Goal: Task Accomplishment & Management: Complete application form

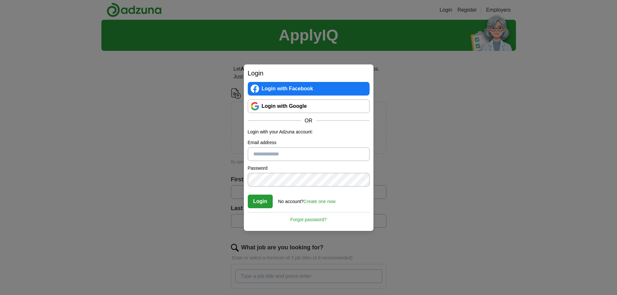
click at [265, 109] on link "Login with Google" at bounding box center [309, 106] width 122 height 14
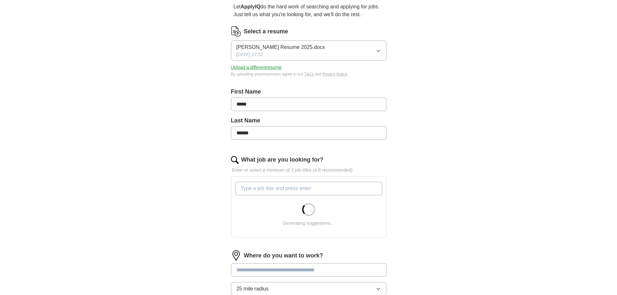
scroll to position [97, 0]
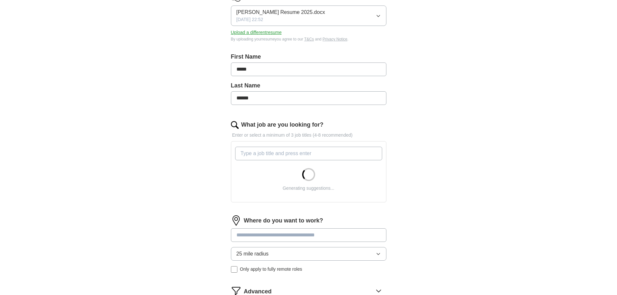
click at [349, 150] on input "What job are you looking for?" at bounding box center [308, 154] width 147 height 14
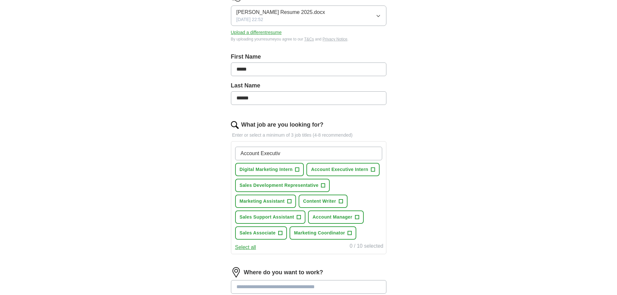
type input "Account Executive"
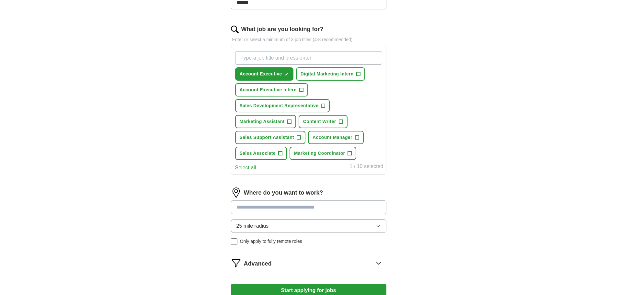
scroll to position [194, 0]
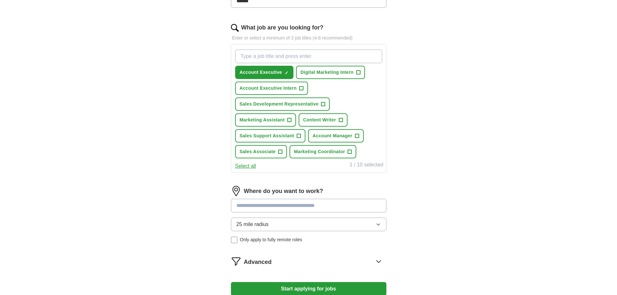
click at [369, 207] on input at bounding box center [309, 206] width 156 height 14
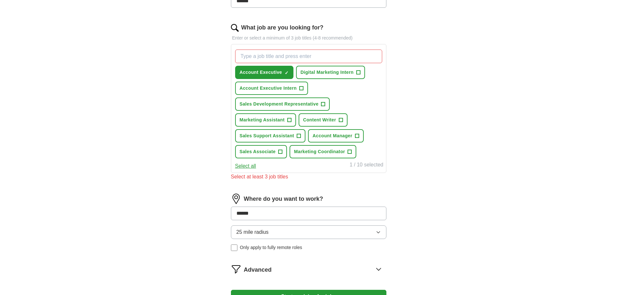
type input "*****"
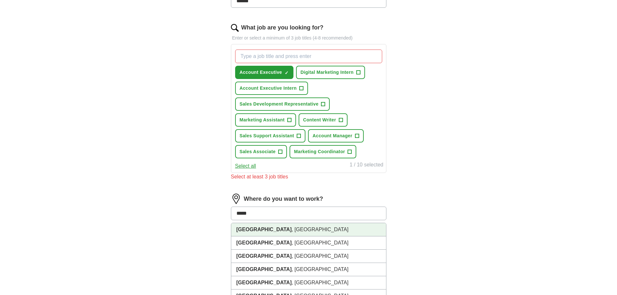
click at [301, 233] on li "[GEOGRAPHIC_DATA] , [GEOGRAPHIC_DATA]" at bounding box center [308, 229] width 155 height 13
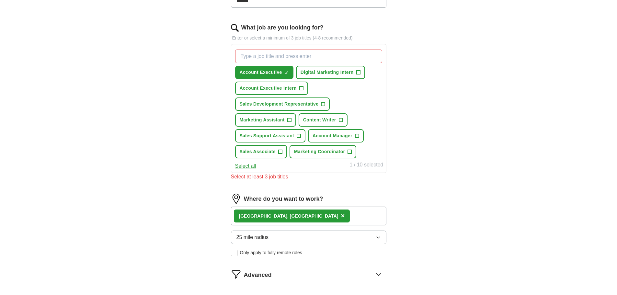
scroll to position [291, 0]
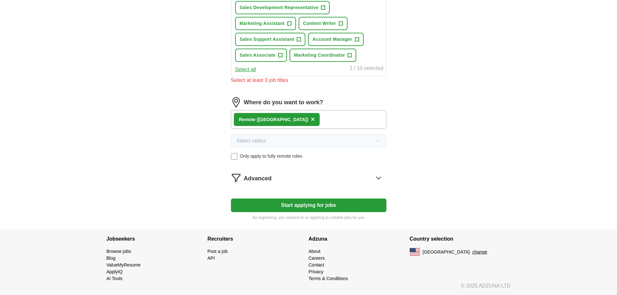
click at [339, 200] on button "Start applying for jobs" at bounding box center [309, 206] width 156 height 14
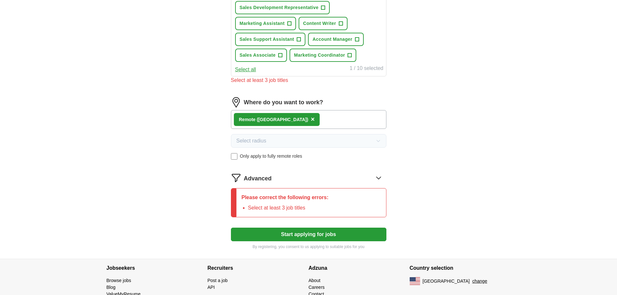
scroll to position [194, 0]
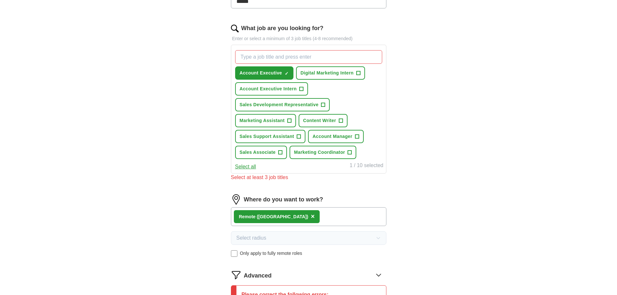
click at [305, 59] on input "What job are you looking for?" at bounding box center [308, 57] width 147 height 14
click at [313, 135] on span "Account Manager" at bounding box center [333, 136] width 40 height 7
click at [306, 106] on span "Sales Development Representative" at bounding box center [279, 104] width 79 height 7
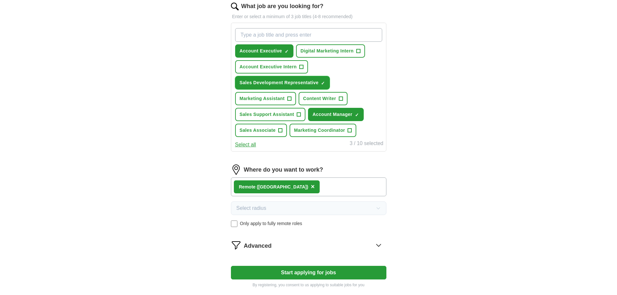
scroll to position [226, 0]
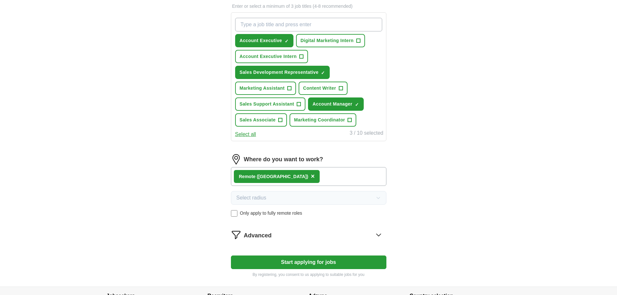
click at [332, 264] on button "Start applying for jobs" at bounding box center [309, 263] width 156 height 14
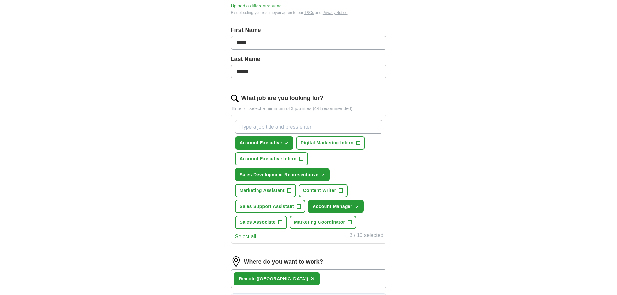
select select "**"
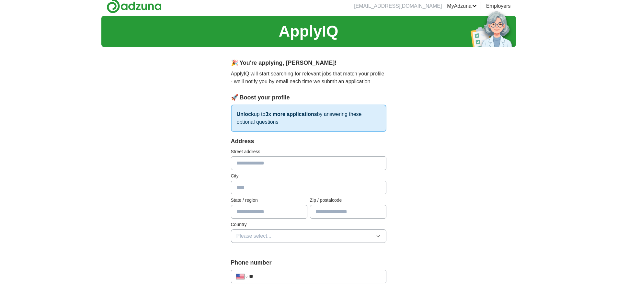
scroll to position [0, 0]
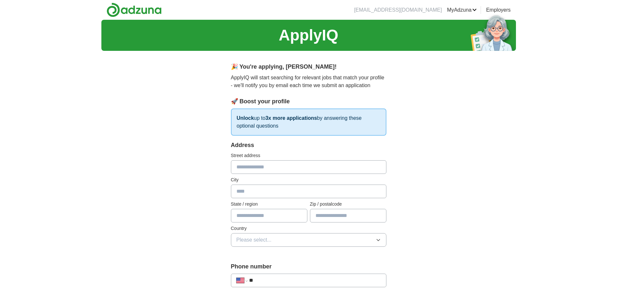
click at [329, 165] on input "text" at bounding box center [309, 167] width 156 height 14
type input "**********"
click at [316, 195] on input "text" at bounding box center [309, 192] width 156 height 14
type input "**********"
click at [283, 207] on label "State / region" at bounding box center [269, 204] width 76 height 7
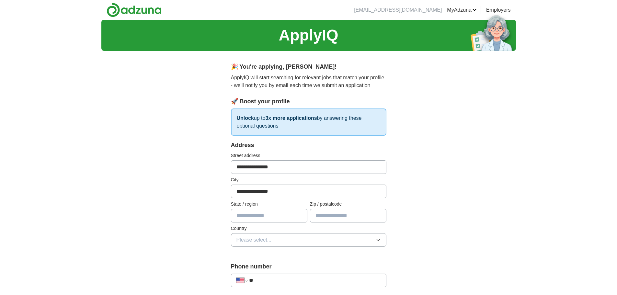
drag, startPoint x: 285, startPoint y: 220, endPoint x: 288, endPoint y: 218, distance: 3.6
click at [284, 220] on input "text" at bounding box center [269, 216] width 76 height 14
type input "**"
drag, startPoint x: 330, startPoint y: 216, endPoint x: 347, endPoint y: 209, distance: 18.9
click at [330, 216] on input "text" at bounding box center [348, 216] width 76 height 14
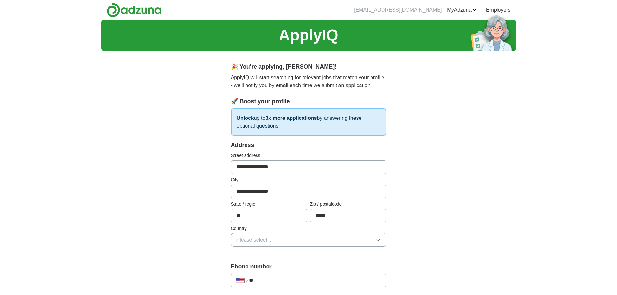
type input "*****"
click at [359, 235] on button "Please select..." at bounding box center [309, 240] width 156 height 14
click at [338, 272] on div "[GEOGRAPHIC_DATA]" at bounding box center [309, 268] width 145 height 8
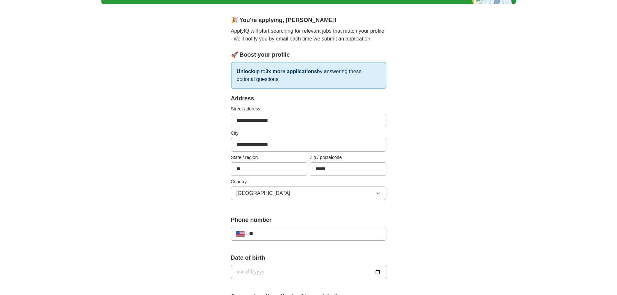
scroll to position [97, 0]
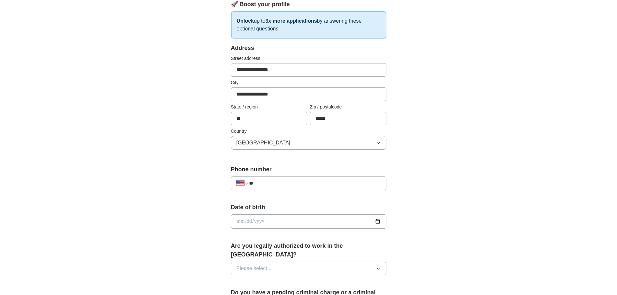
click at [316, 186] on input "**" at bounding box center [315, 184] width 132 height 8
type input "**********"
click at [257, 218] on input "date" at bounding box center [309, 222] width 156 height 14
type input "**********"
click at [510, 253] on div "**********" at bounding box center [308, 218] width 415 height 590
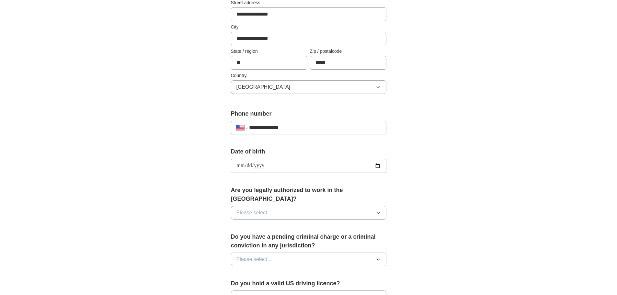
scroll to position [259, 0]
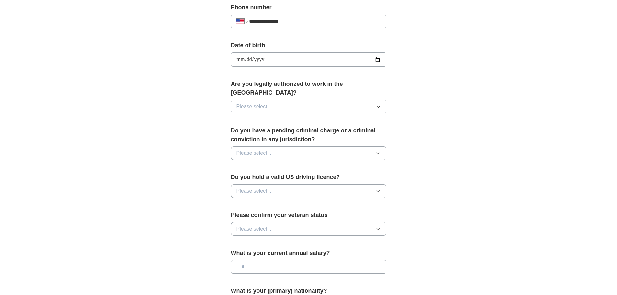
click at [371, 146] on button "Please select..." at bounding box center [309, 153] width 156 height 14
click at [356, 164] on div "Yes" at bounding box center [309, 168] width 145 height 8
click at [358, 148] on button "Yes" at bounding box center [309, 153] width 156 height 14
drag, startPoint x: 354, startPoint y: 169, endPoint x: 354, endPoint y: 147, distance: 22.4
click at [353, 176] on li "No" at bounding box center [308, 182] width 155 height 13
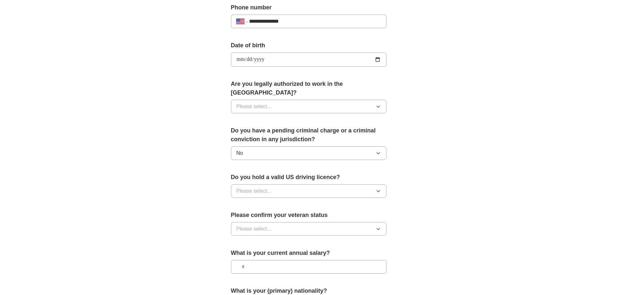
click at [356, 102] on button "Please select..." at bounding box center [309, 107] width 156 height 14
click at [349, 118] on li "Yes" at bounding box center [308, 121] width 155 height 13
click at [342, 184] on button "Please select..." at bounding box center [309, 191] width 156 height 14
click at [336, 202] on div "Yes" at bounding box center [309, 206] width 145 height 8
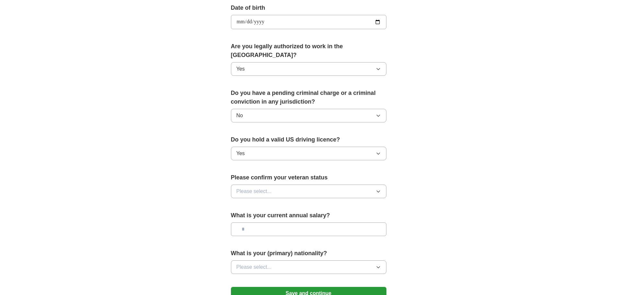
scroll to position [324, 0]
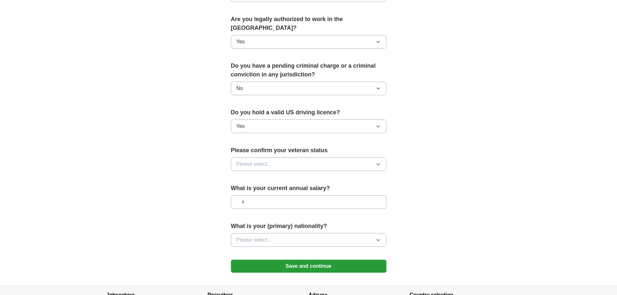
click at [343, 157] on button "Please select..." at bounding box center [309, 164] width 156 height 14
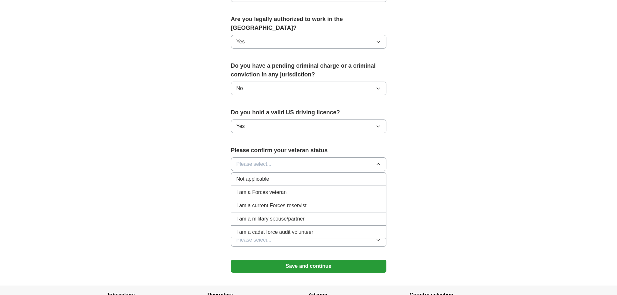
click at [330, 175] on div "Not applicable" at bounding box center [309, 179] width 145 height 8
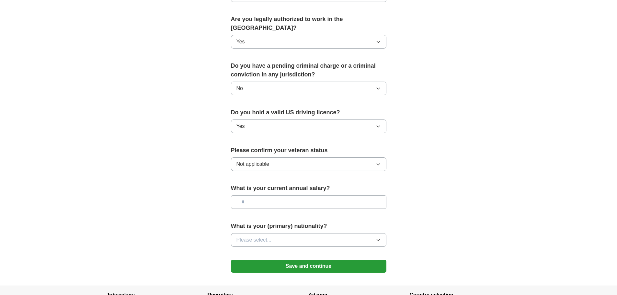
click at [333, 195] on input "text" at bounding box center [309, 202] width 156 height 14
type input "*******"
click at [378, 235] on button "Please select..." at bounding box center [309, 240] width 156 height 14
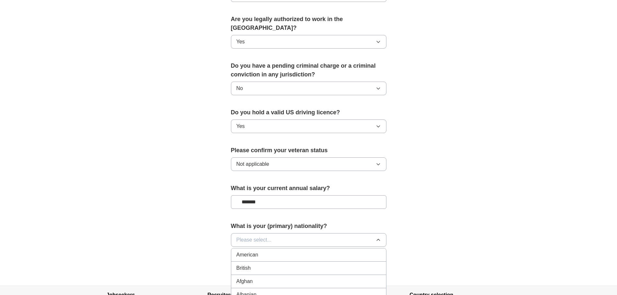
click at [357, 251] on div "American" at bounding box center [309, 255] width 145 height 8
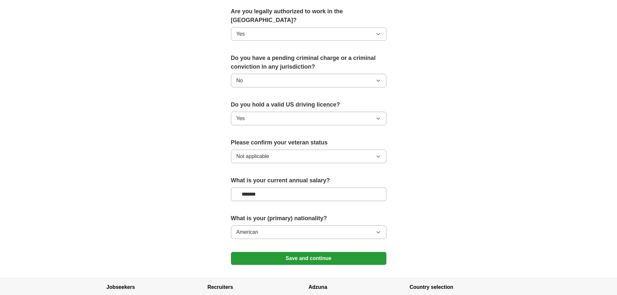
scroll to position [371, 0]
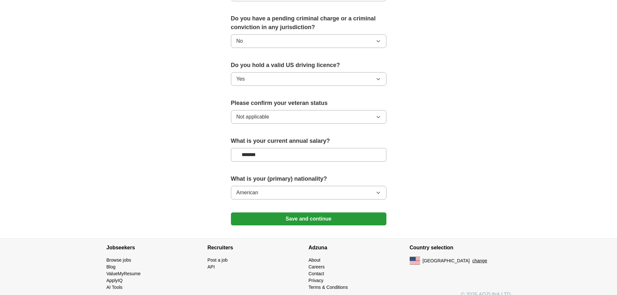
click at [354, 213] on button "Save and continue" at bounding box center [309, 219] width 156 height 13
